Goal: Transaction & Acquisition: Book appointment/travel/reservation

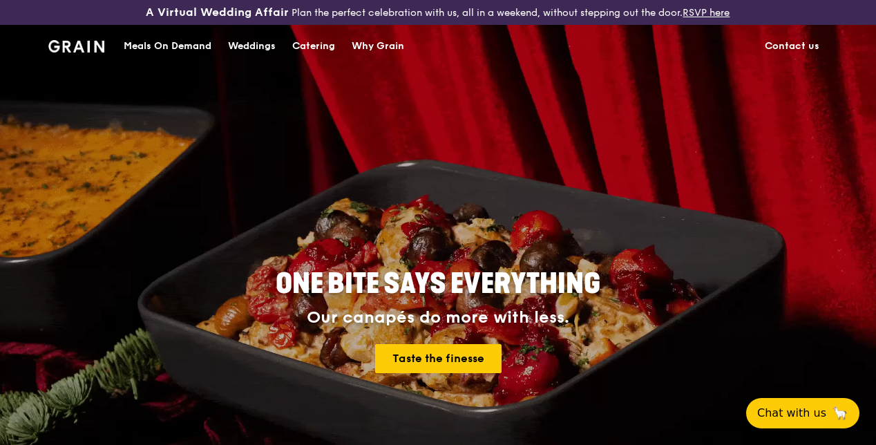
click at [796, 57] on link "Contact us" at bounding box center [792, 46] width 71 height 41
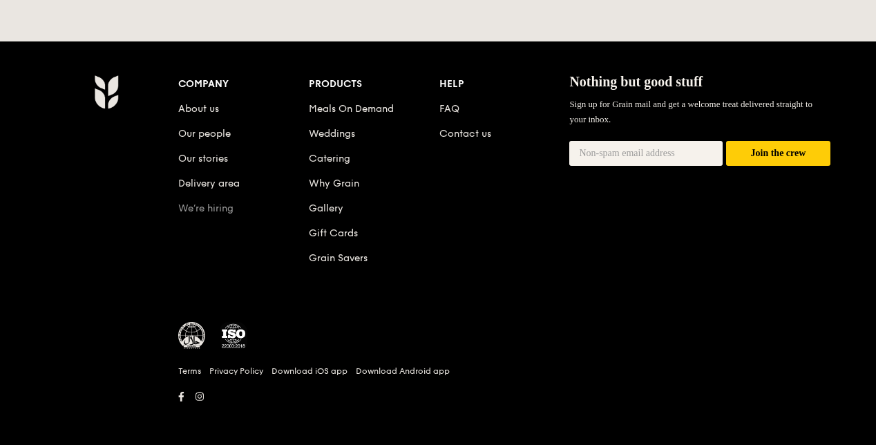
scroll to position [730, 0]
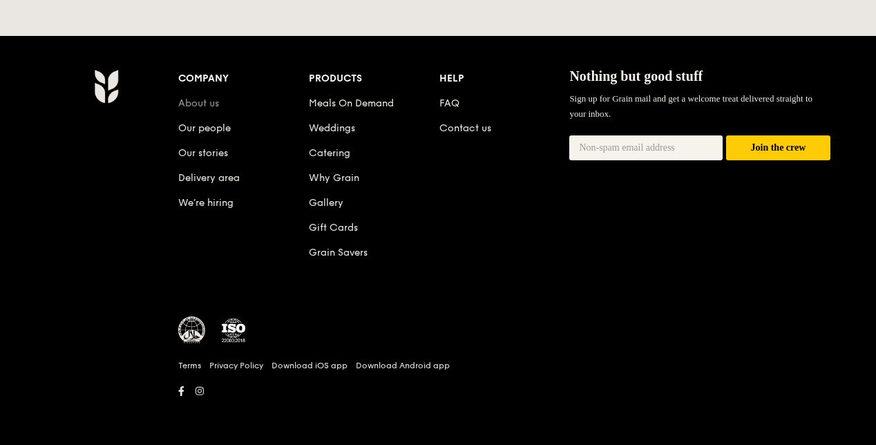
click at [207, 103] on link "About us" at bounding box center [198, 103] width 41 height 12
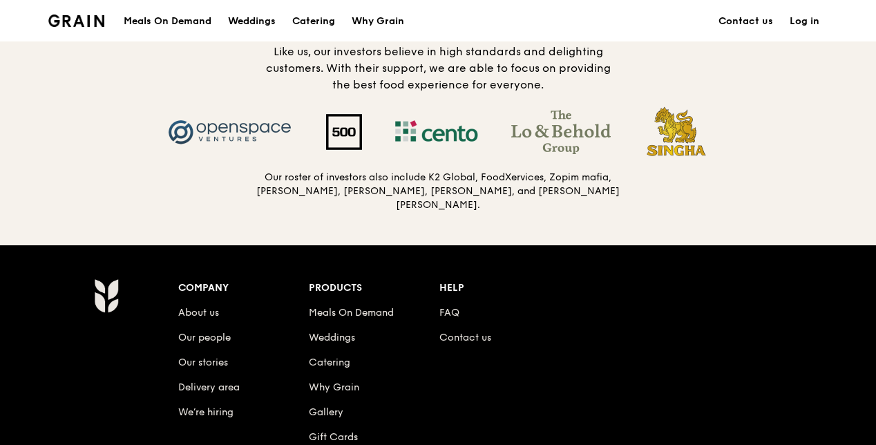
scroll to position [1382, 0]
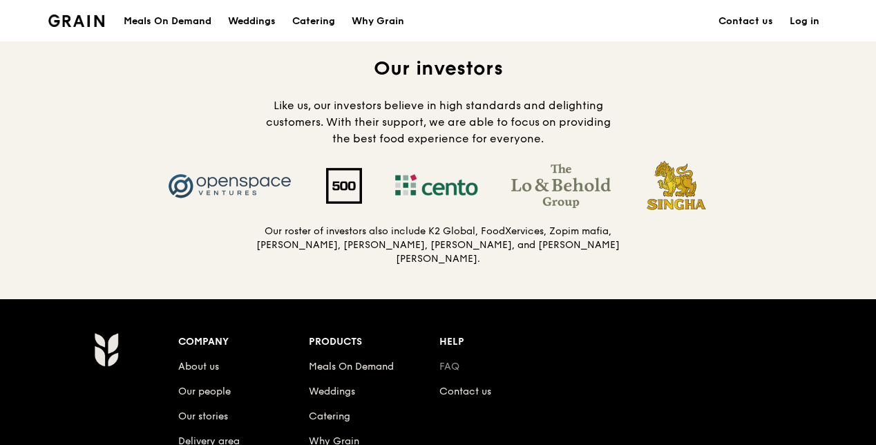
click at [451, 372] on link "FAQ" at bounding box center [449, 367] width 20 height 12
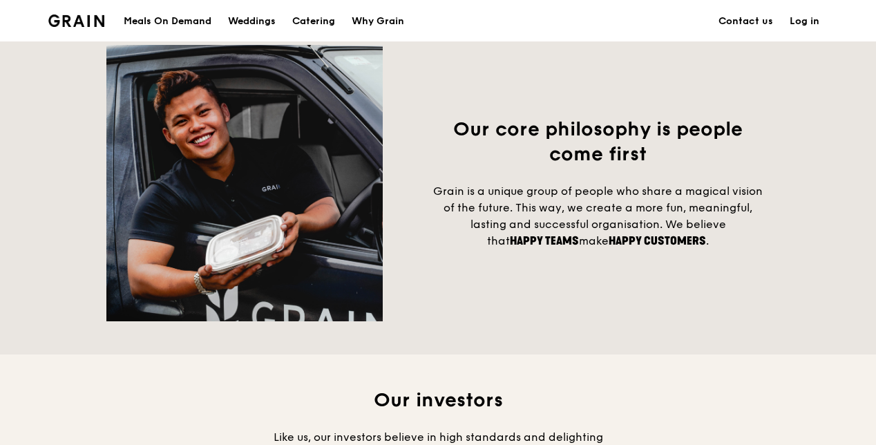
scroll to position [829, 0]
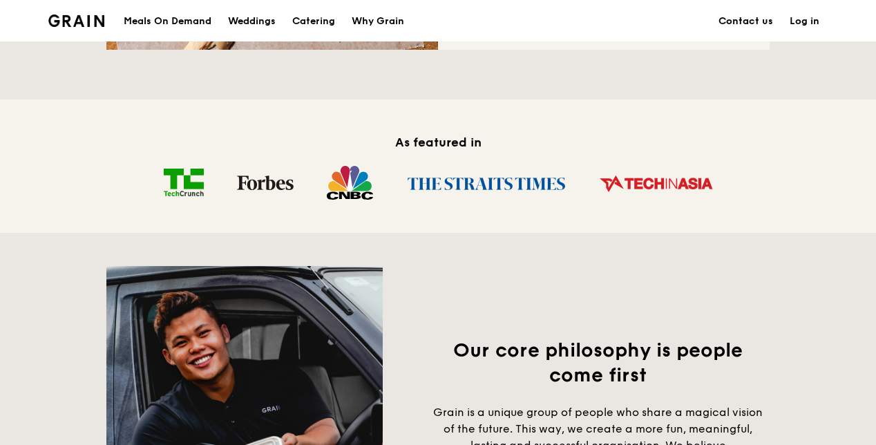
click at [737, 18] on link "Contact us" at bounding box center [745, 21] width 71 height 41
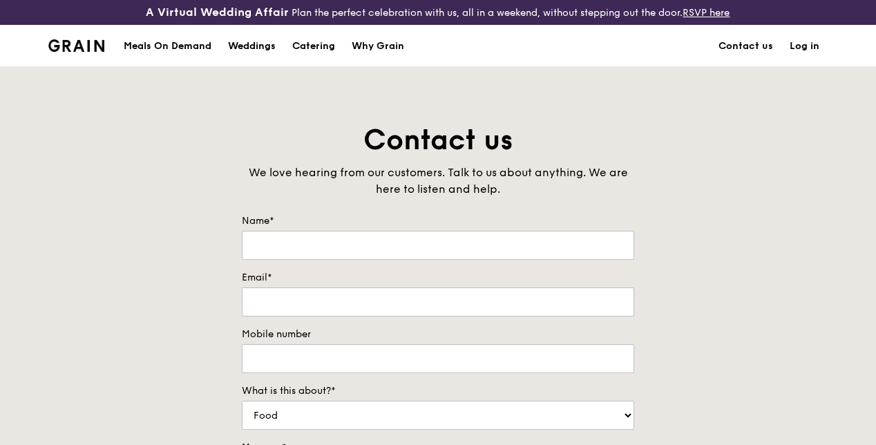
click at [77, 52] on img at bounding box center [76, 45] width 56 height 12
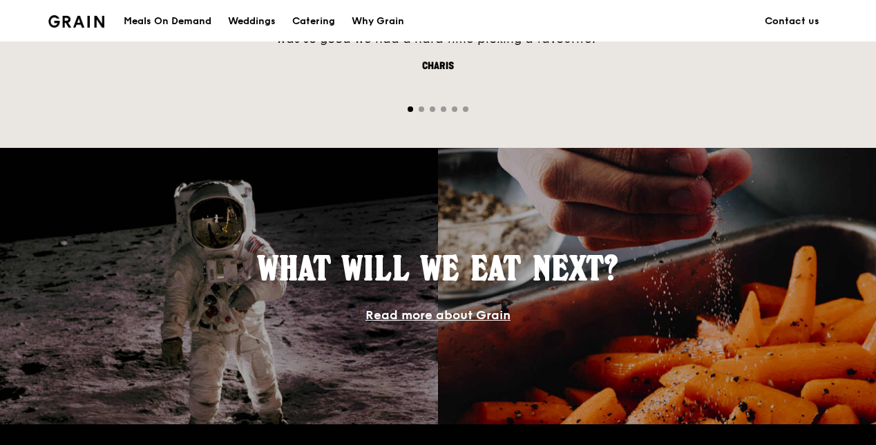
scroll to position [1436, 0]
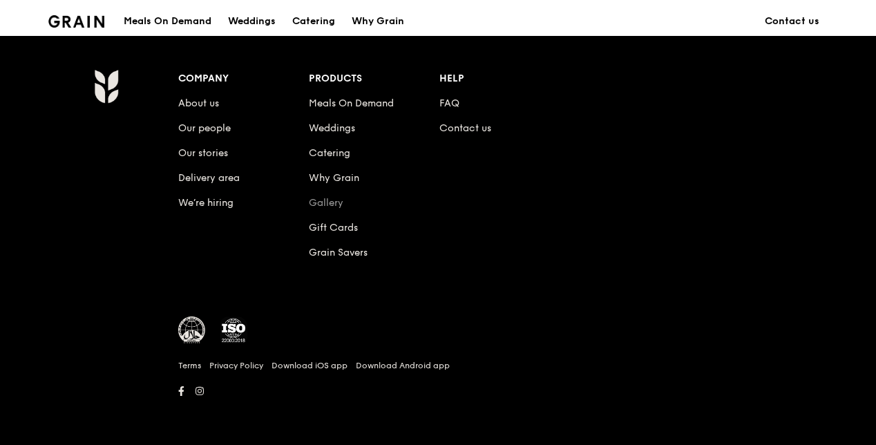
click at [322, 200] on link "Gallery" at bounding box center [326, 203] width 35 height 12
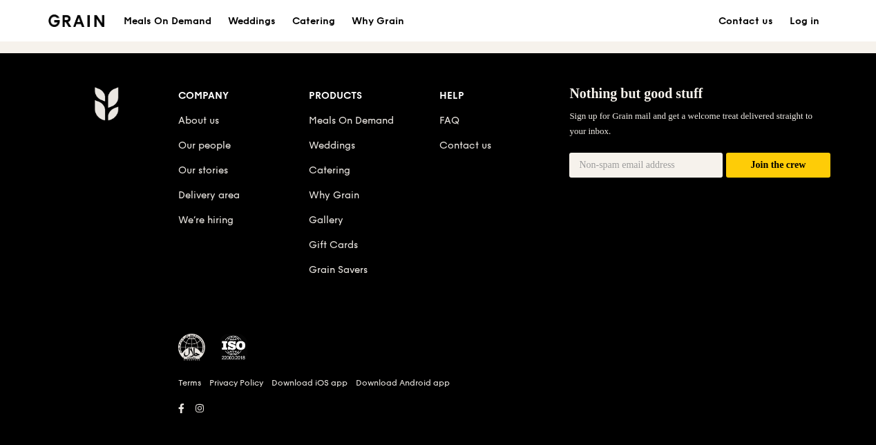
scroll to position [1658, 0]
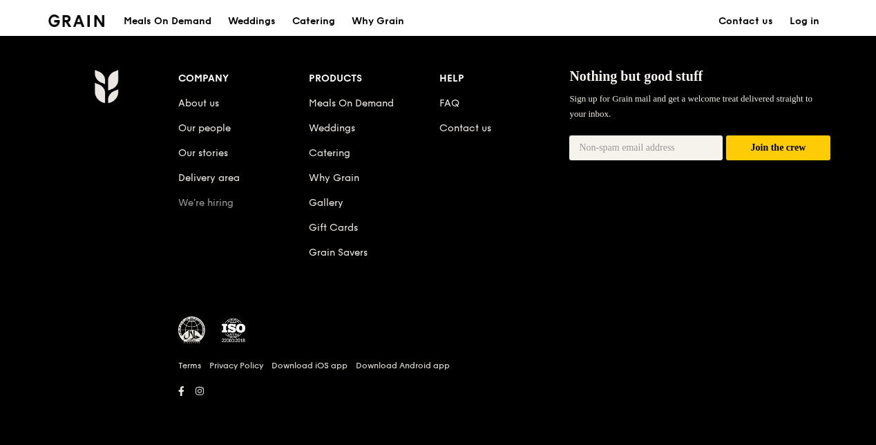
click at [199, 204] on link "We’re hiring" at bounding box center [205, 203] width 55 height 12
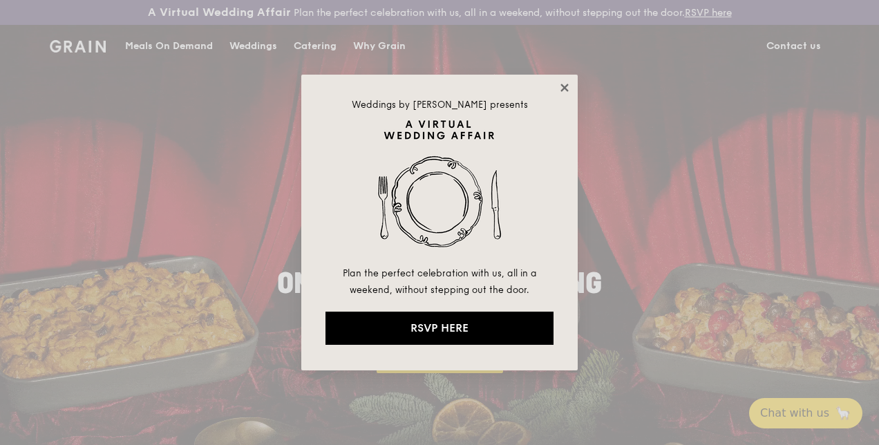
click at [564, 83] on icon at bounding box center [564, 88] width 12 height 12
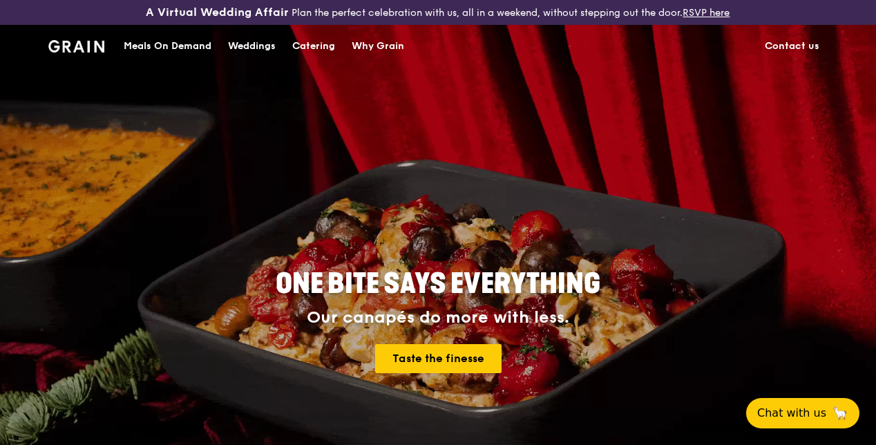
click at [294, 57] on div "Catering" at bounding box center [313, 46] width 43 height 41
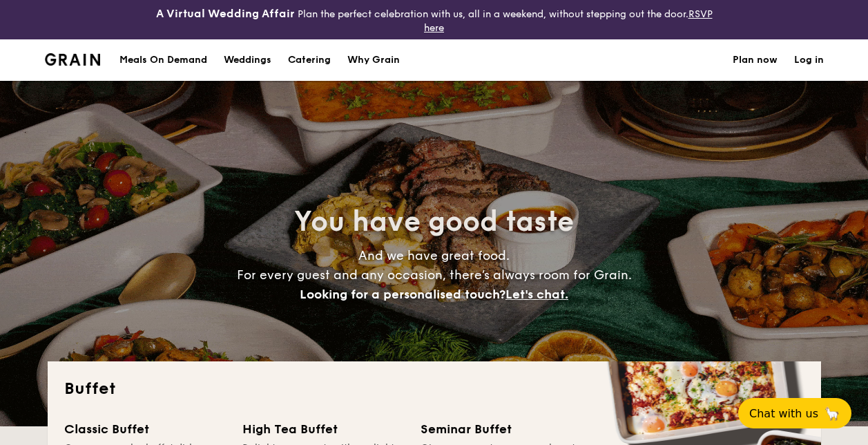
select select
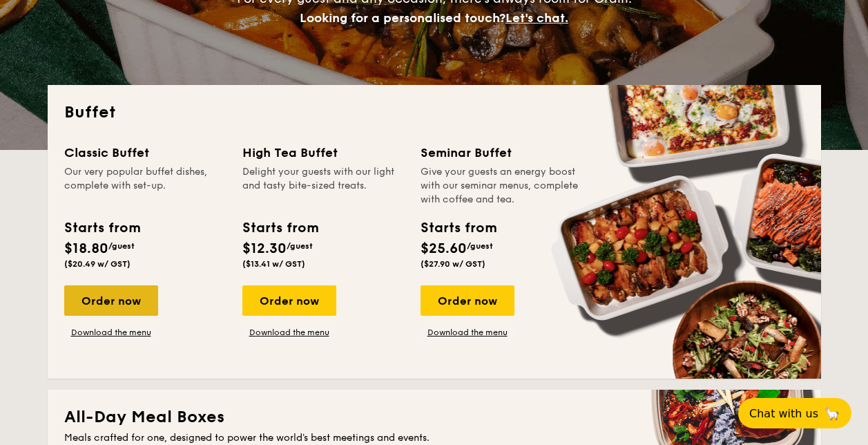
click at [113, 303] on div "Order now" at bounding box center [111, 300] width 94 height 30
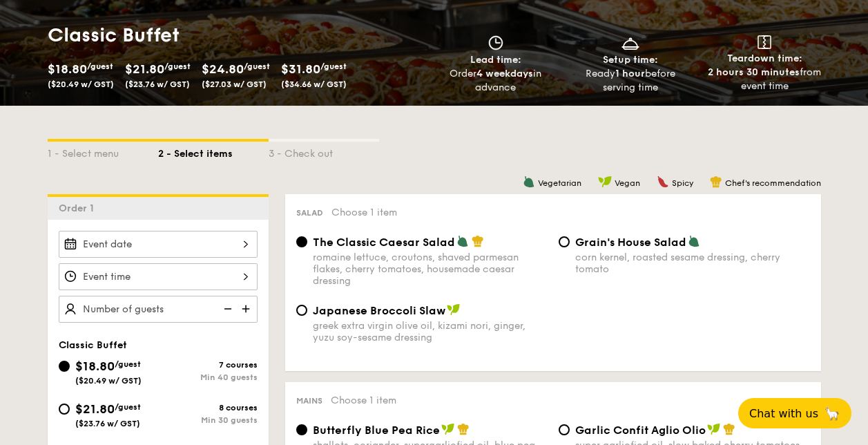
scroll to position [344, 0]
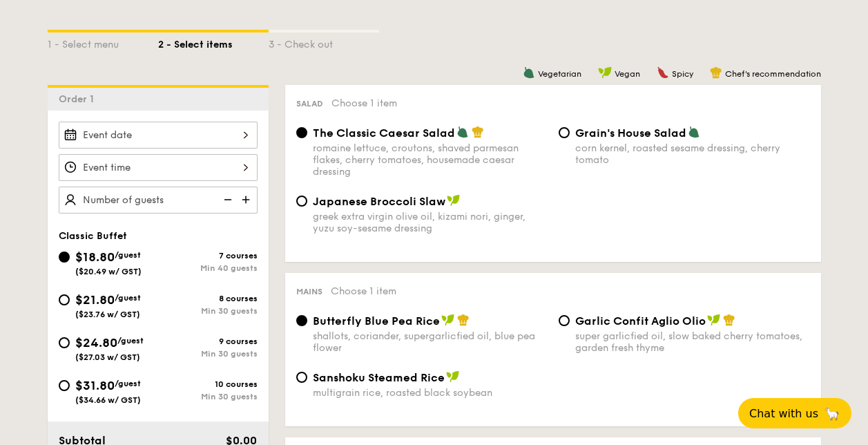
click at [59, 303] on div "$21.80 /guest ($23.76 w/ GST)" at bounding box center [108, 304] width 99 height 29
click at [59, 303] on input "$21.80 /guest ($23.76 w/ GST) 8 courses Min 30 guests" at bounding box center [64, 299] width 11 height 11
radio input "true"
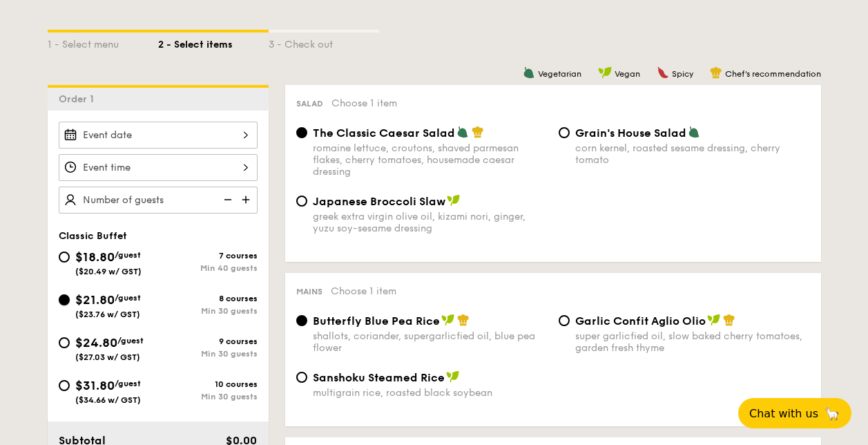
radio input "true"
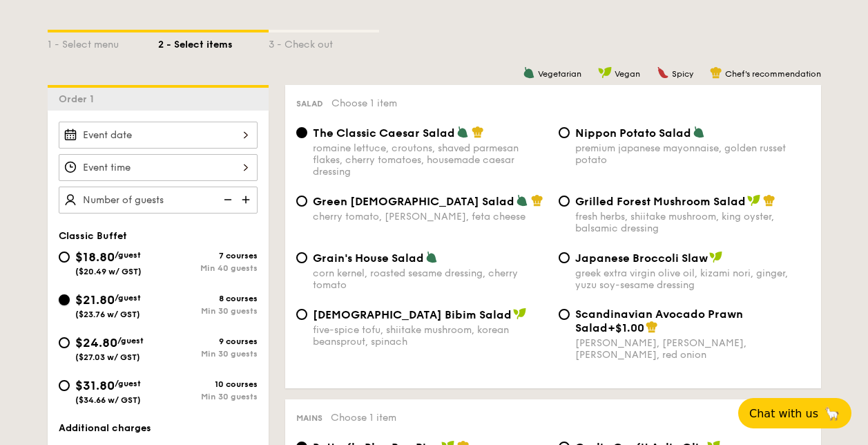
click at [65, 298] on input "$21.80 /guest ($23.76 w/ GST) 8 courses Min 30 guests" at bounding box center [64, 299] width 11 height 11
drag, startPoint x: 115, startPoint y: 298, endPoint x: 73, endPoint y: 297, distance: 41.5
click at [73, 296] on div "$21.80 /guest ($23.76 w/ GST)" at bounding box center [108, 304] width 99 height 29
copy span "$21.80"
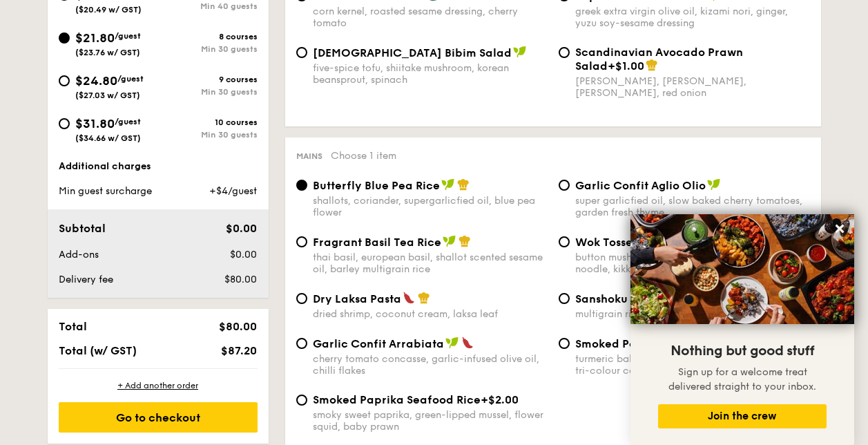
scroll to position [618, 0]
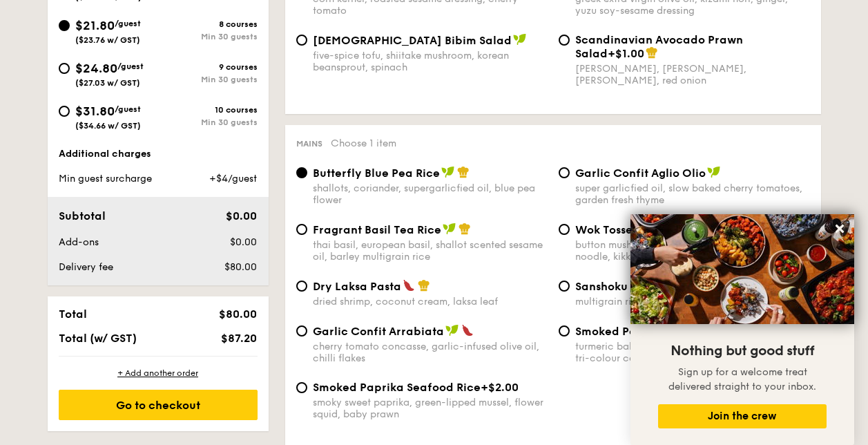
drag, startPoint x: 221, startPoint y: 312, endPoint x: 260, endPoint y: 312, distance: 38.7
click at [260, 312] on div "$80.00" at bounding box center [221, 313] width 84 height 13
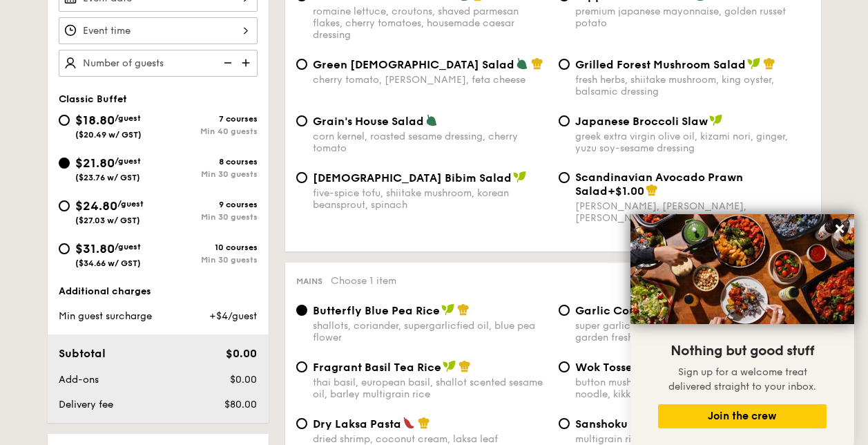
click at [242, 61] on img at bounding box center [247, 63] width 21 height 26
type input "30 guests"
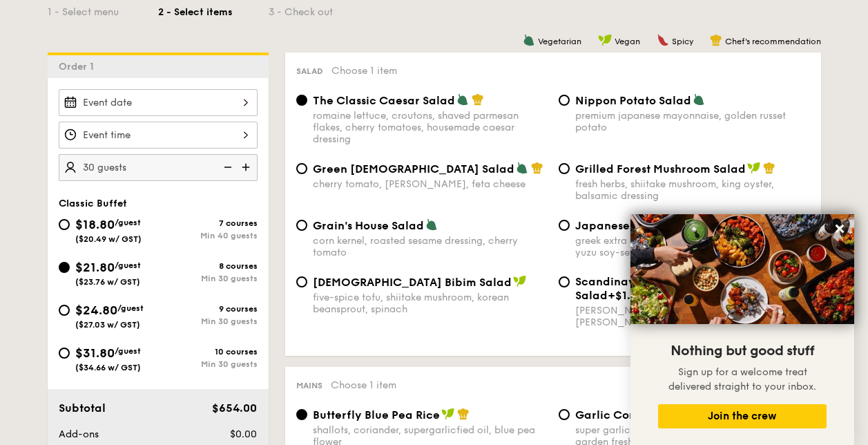
scroll to position [343, 0]
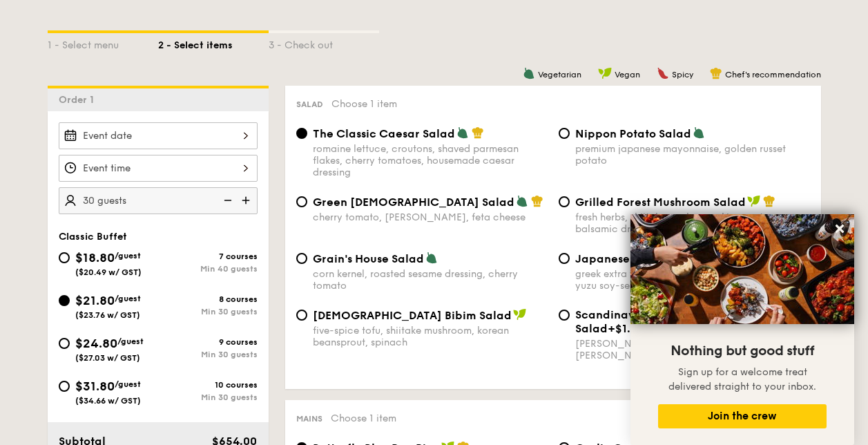
click at [243, 137] on input "Smoked Mesquite Whole Chicken brined in our in-house blend of herbs and spices,…" at bounding box center [158, 135] width 199 height 27
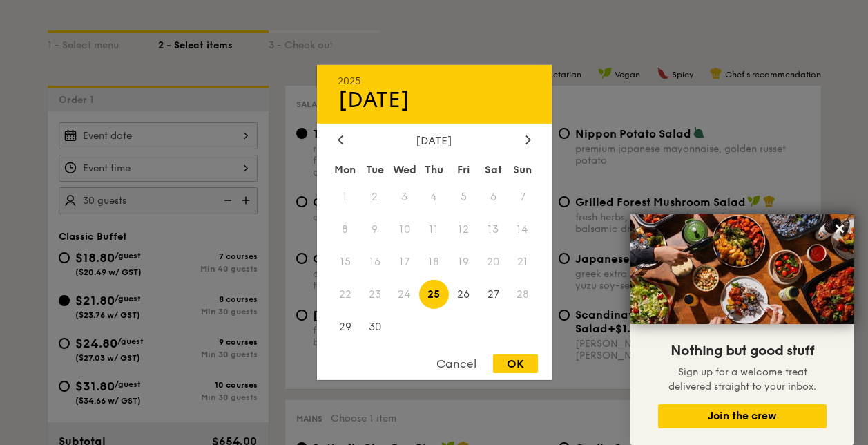
click at [520, 362] on div "OK" at bounding box center [515, 363] width 45 height 19
type input "Sep 25, 2025"
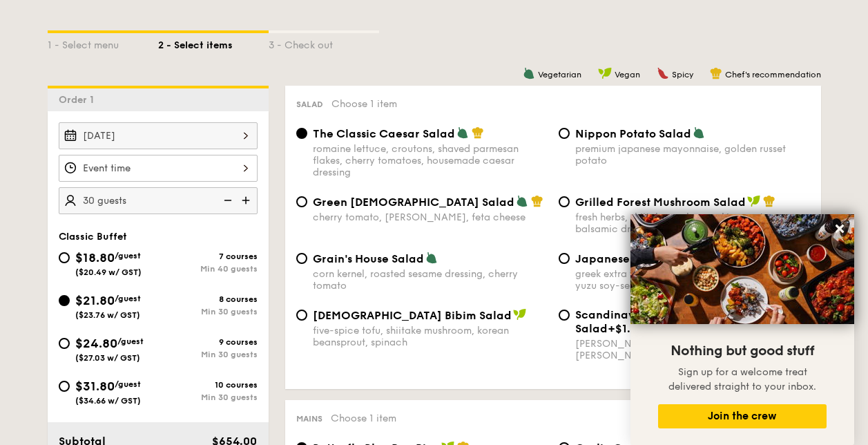
click at [245, 171] on input "Smoked Mesquite Whole Chicken brined in our in-house blend of herbs and spices,…" at bounding box center [158, 168] width 199 height 27
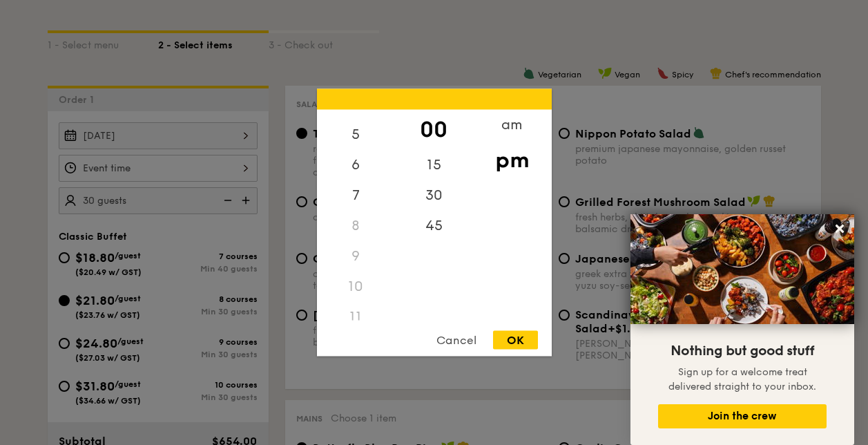
scroll to position [163, 0]
click at [515, 133] on div "am" at bounding box center [512, 130] width 78 height 40
click at [354, 307] on div "11" at bounding box center [356, 311] width 78 height 40
click at [439, 228] on div "45" at bounding box center [434, 231] width 78 height 40
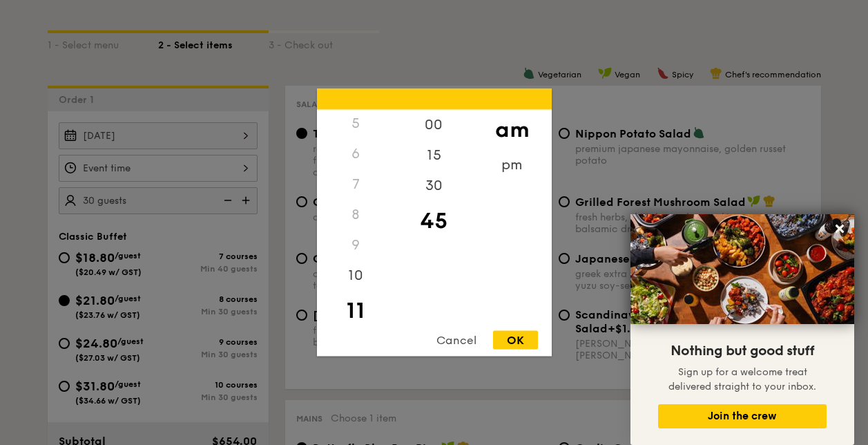
click at [511, 341] on div "OK" at bounding box center [515, 340] width 45 height 19
type input "11:45AM"
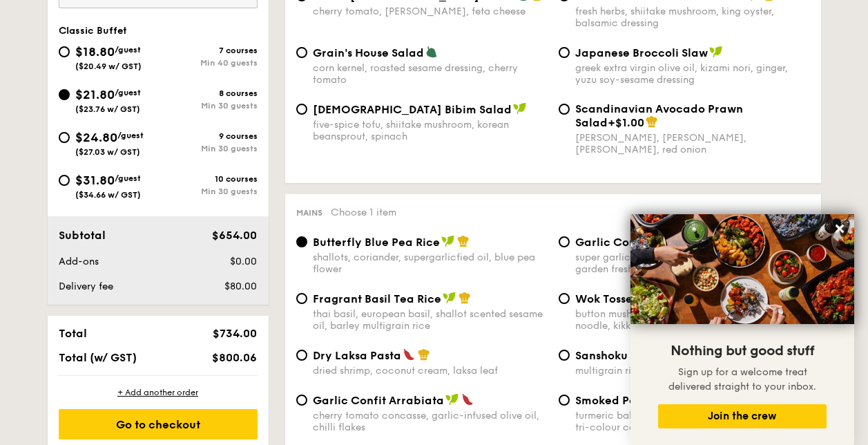
scroll to position [412, 0]
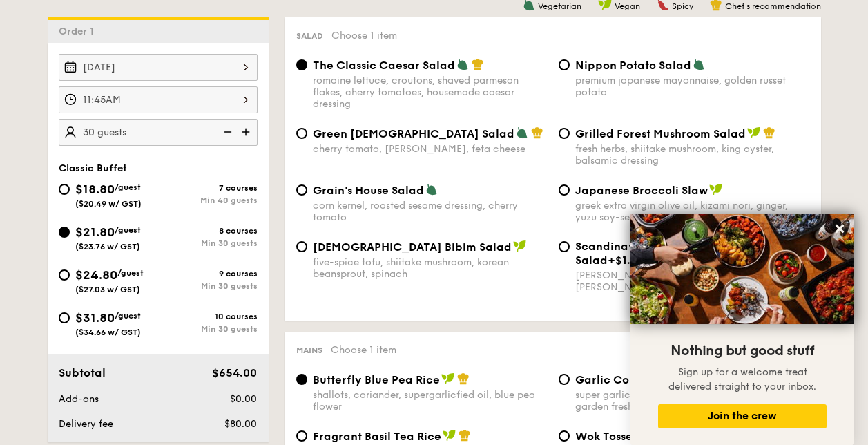
drag, startPoint x: 213, startPoint y: 366, endPoint x: 238, endPoint y: 371, distance: 25.3
click at [238, 371] on span "$654.00" at bounding box center [234, 372] width 45 height 13
click at [79, 227] on span "$21.80" at bounding box center [94, 232] width 39 height 15
click at [70, 227] on input "$21.80 /guest ($23.76 w/ GST) 8 courses Min 30 guests" at bounding box center [64, 232] width 11 height 11
drag, startPoint x: 116, startPoint y: 235, endPoint x: 78, endPoint y: 234, distance: 38.0
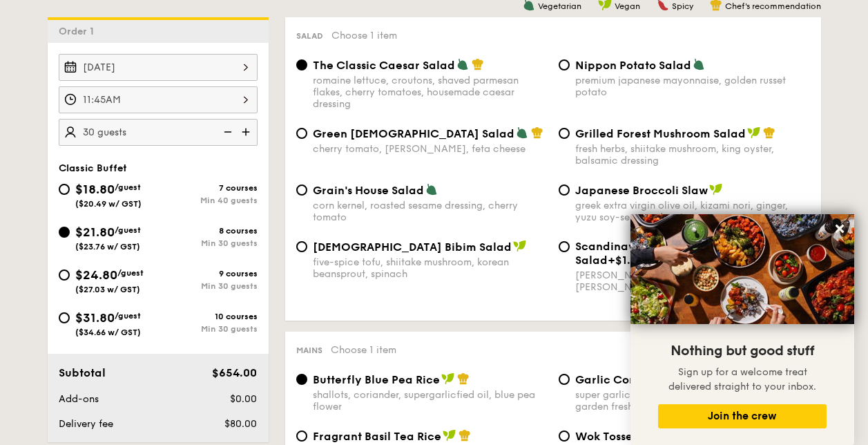
click at [78, 234] on span "$21.80" at bounding box center [94, 232] width 39 height 15
copy span "$21.80"
drag, startPoint x: 58, startPoint y: 165, endPoint x: 126, endPoint y: 170, distance: 68.6
click at [126, 169] on div "Classic Buffet" at bounding box center [158, 168] width 199 height 12
copy span "Classic Buffet"
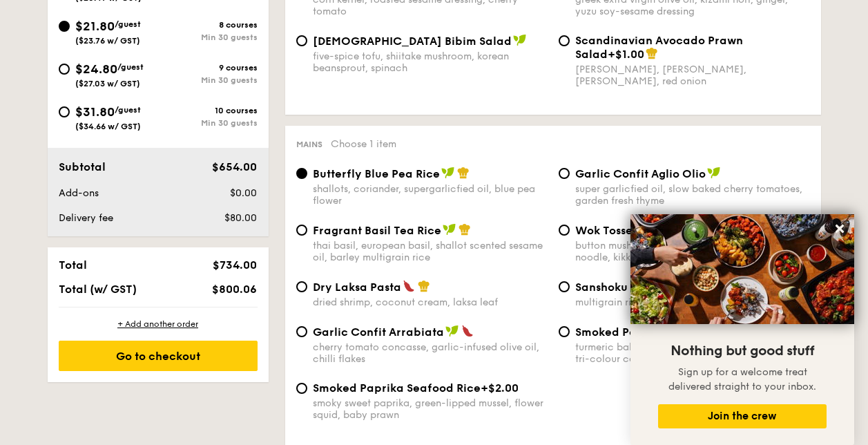
scroll to position [618, 0]
drag, startPoint x: 238, startPoint y: 216, endPoint x: 252, endPoint y: 218, distance: 14.0
click at [252, 218] on span "$80.00" at bounding box center [241, 217] width 32 height 12
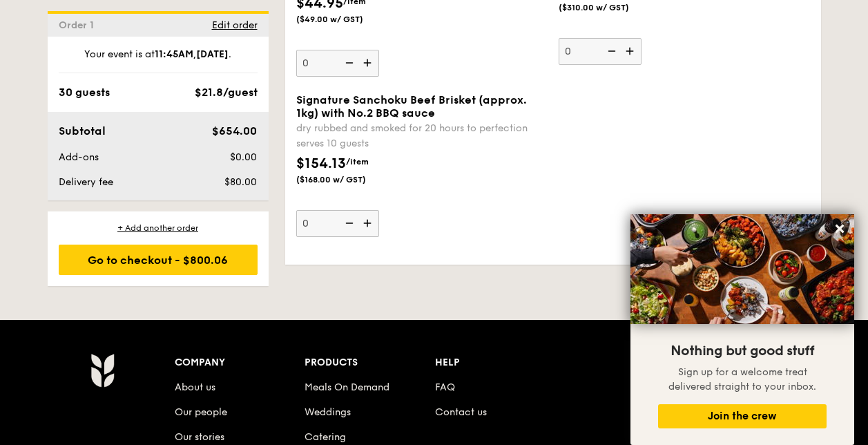
scroll to position [3298, 0]
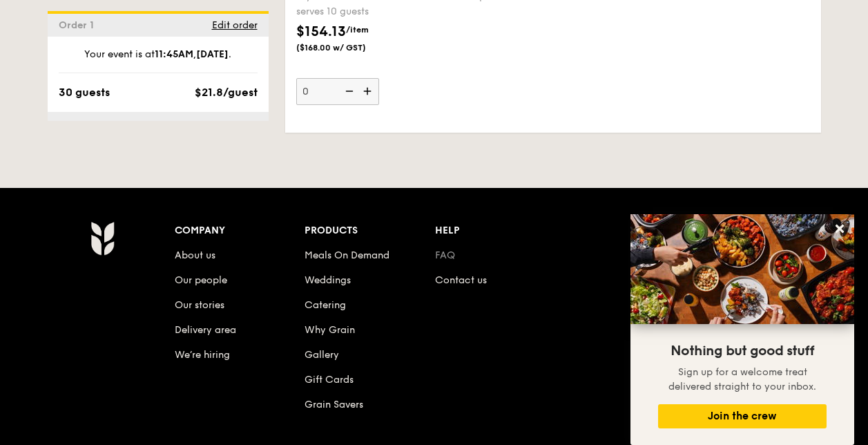
click at [441, 249] on link "FAQ" at bounding box center [445, 255] width 20 height 12
